Goal: Check status: Check status

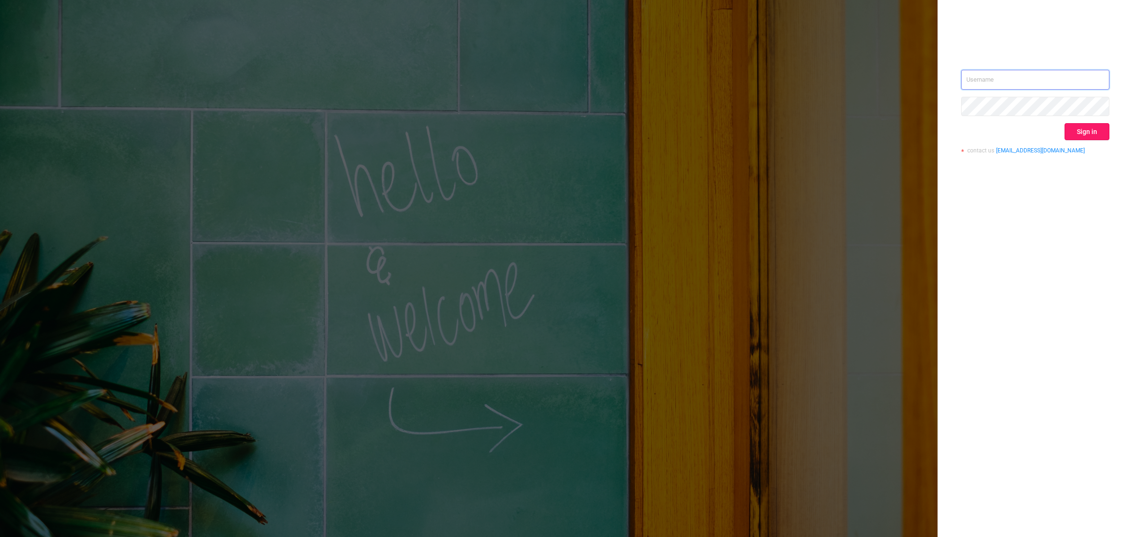
type input "[EMAIL_ADDRESS][DOMAIN_NAME]"
click at [1096, 134] on button "Sign in" at bounding box center [1087, 131] width 45 height 17
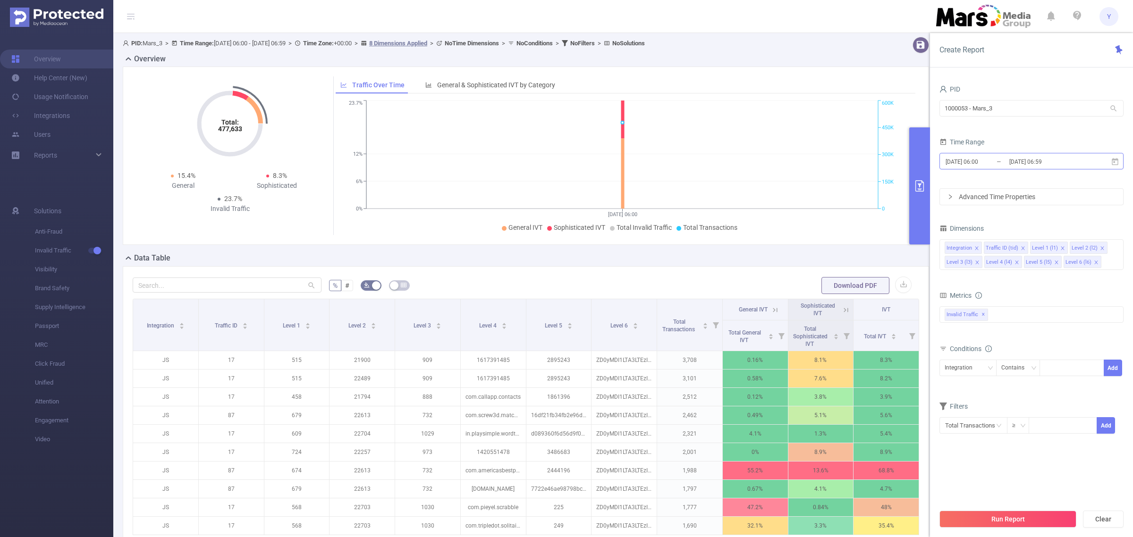
click at [1050, 159] on input "[DATE] 06:59" at bounding box center [1047, 161] width 76 height 13
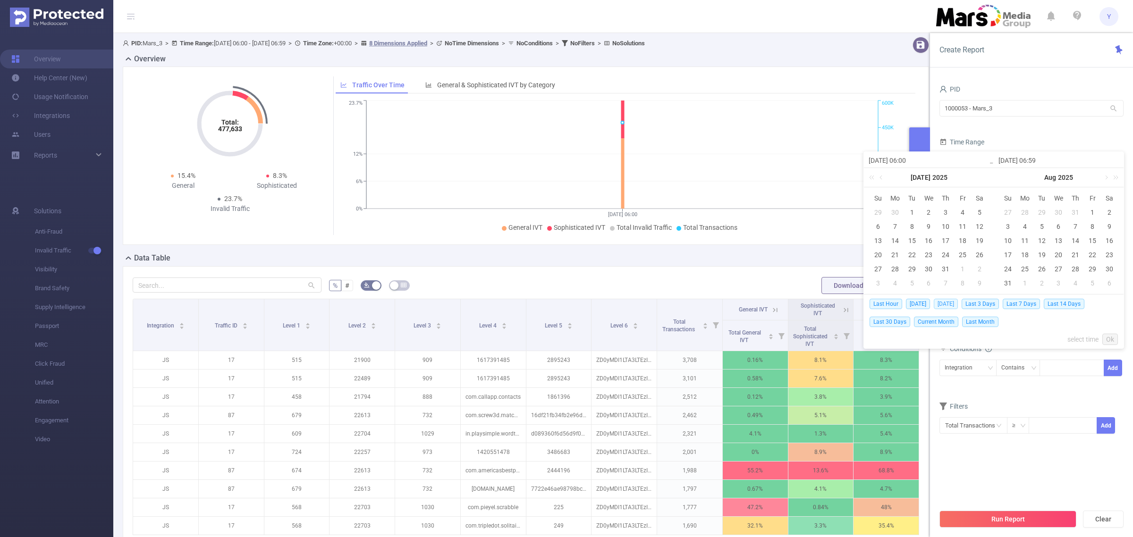
click at [942, 306] on span "[DATE]" at bounding box center [946, 304] width 24 height 10
type input "[DATE] 00:00"
type input "[DATE] 23:59"
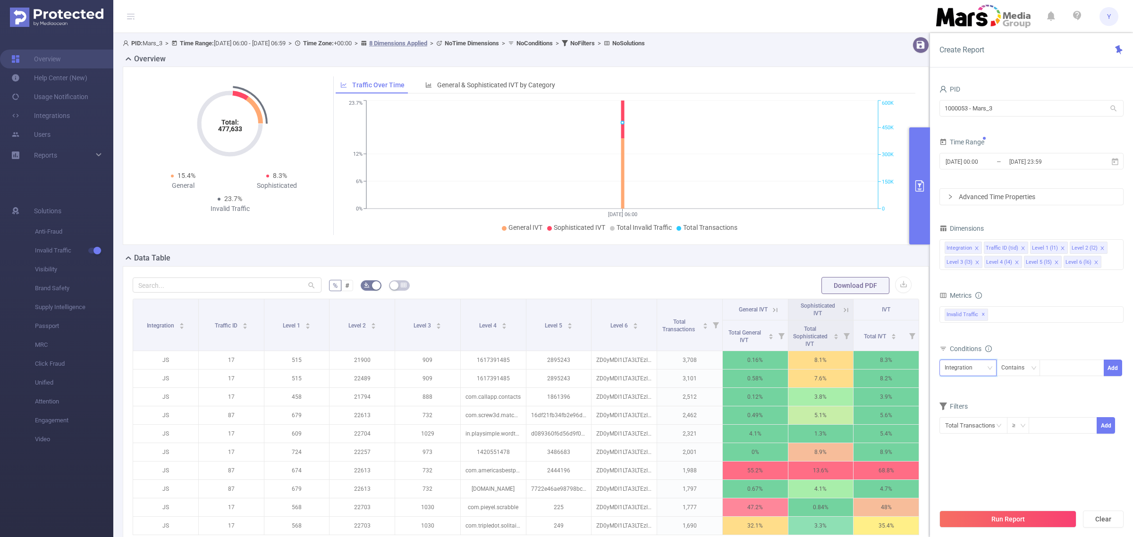
click at [961, 372] on div "Integration" at bounding box center [962, 368] width 34 height 16
click at [973, 414] on li "Level 1 (l1)" at bounding box center [968, 418] width 57 height 15
click at [1057, 373] on div at bounding box center [1072, 368] width 54 height 16
click at [1018, 371] on div "Contains" at bounding box center [1017, 368] width 30 height 16
click at [1013, 399] on li "Is" at bounding box center [1027, 403] width 63 height 15
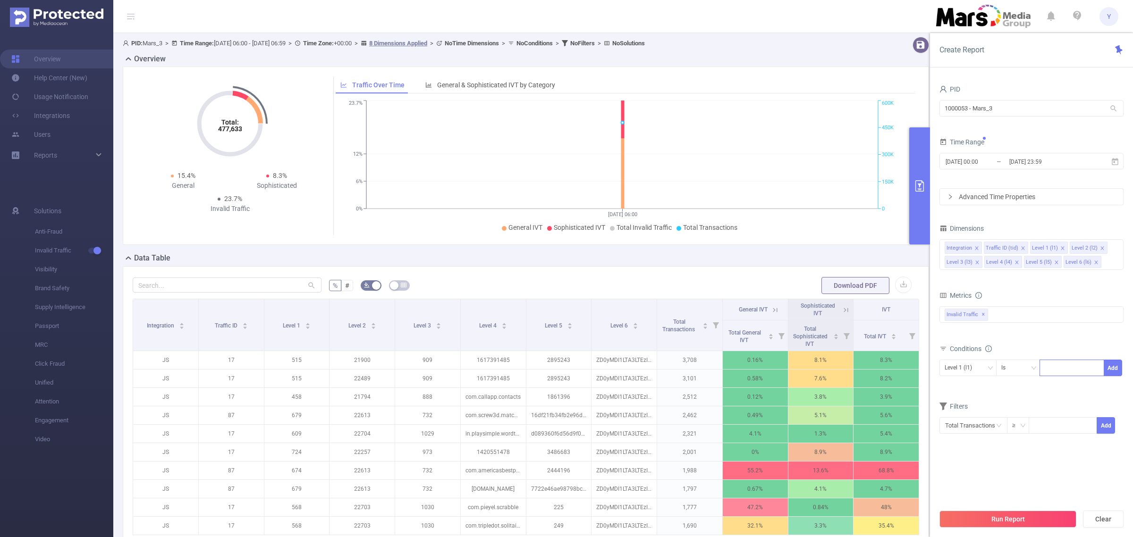
drag, startPoint x: 1056, startPoint y: 378, endPoint x: 1061, endPoint y: 376, distance: 4.9
click at [1061, 377] on div "Level 1 (l1) Is Add" at bounding box center [1032, 370] width 184 height 21
click at [1062, 376] on div at bounding box center [1072, 368] width 54 height 16
type input "757"
click at [1062, 382] on li "757" at bounding box center [1072, 388] width 64 height 15
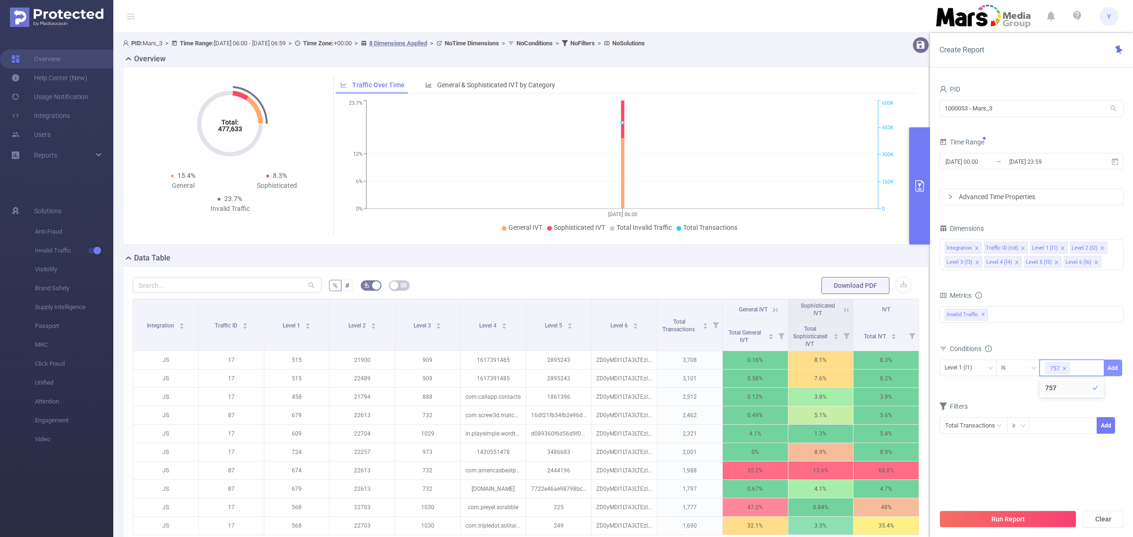
click at [1115, 366] on button "Add" at bounding box center [1113, 368] width 18 height 17
click at [1051, 163] on input "[DATE] 23:59" at bounding box center [1047, 161] width 76 height 13
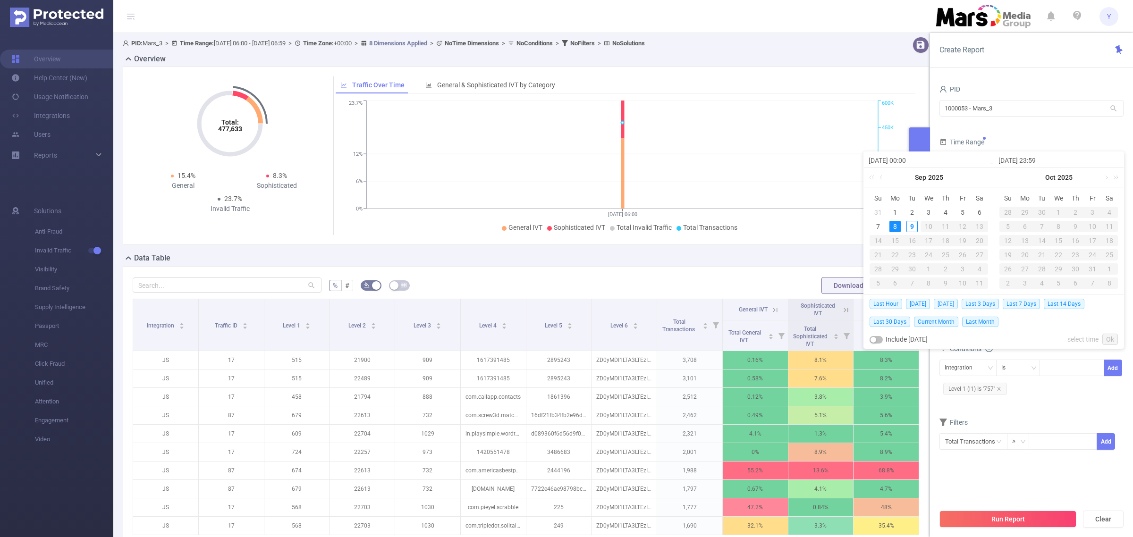
click at [946, 304] on span "[DATE]" at bounding box center [946, 304] width 24 height 10
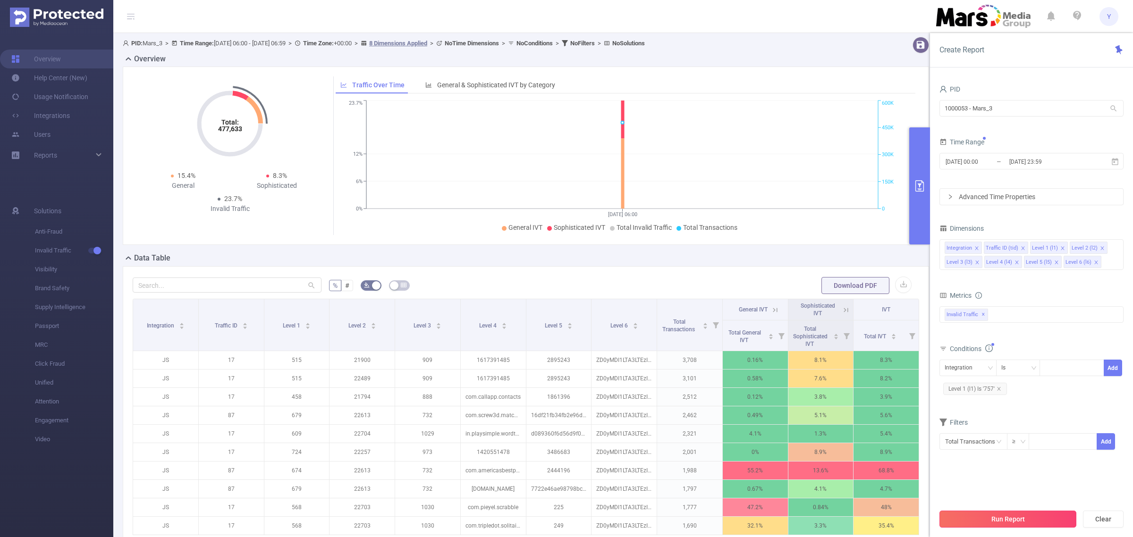
click at [987, 513] on button "Run Report" at bounding box center [1008, 519] width 137 height 17
